Goal: Task Accomplishment & Management: Manage account settings

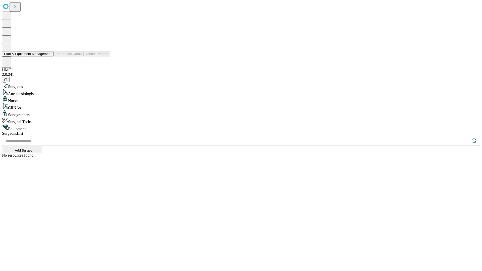
click at [48, 57] on button "Staff & Equipment Management" at bounding box center [27, 53] width 51 height 5
